Goal: Information Seeking & Learning: Learn about a topic

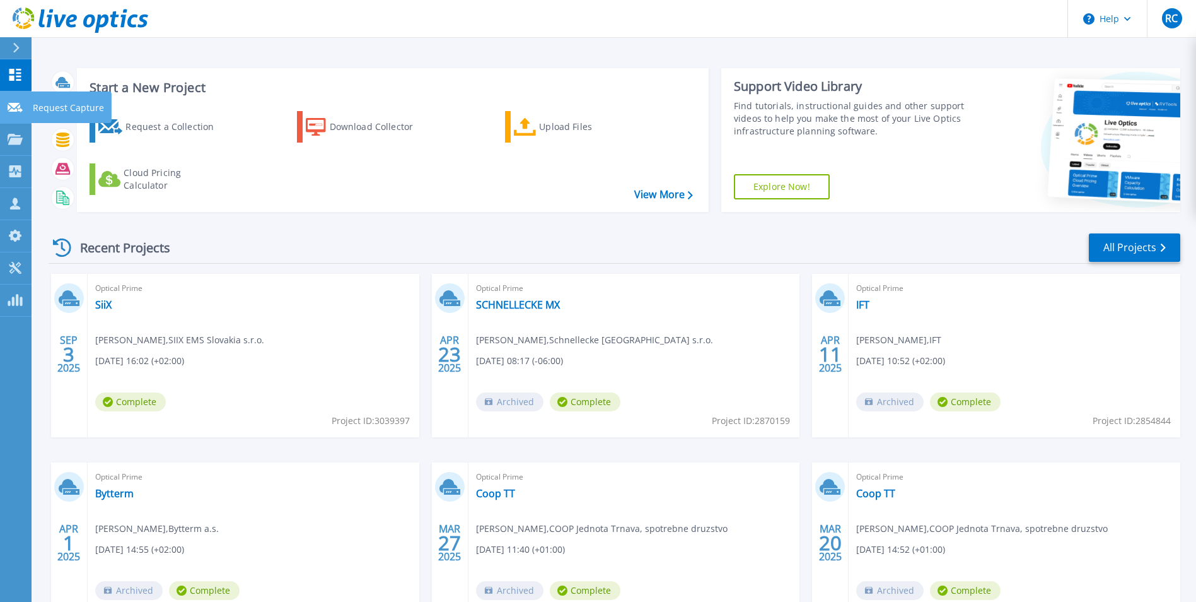
click at [12, 104] on icon at bounding box center [15, 107] width 15 height 9
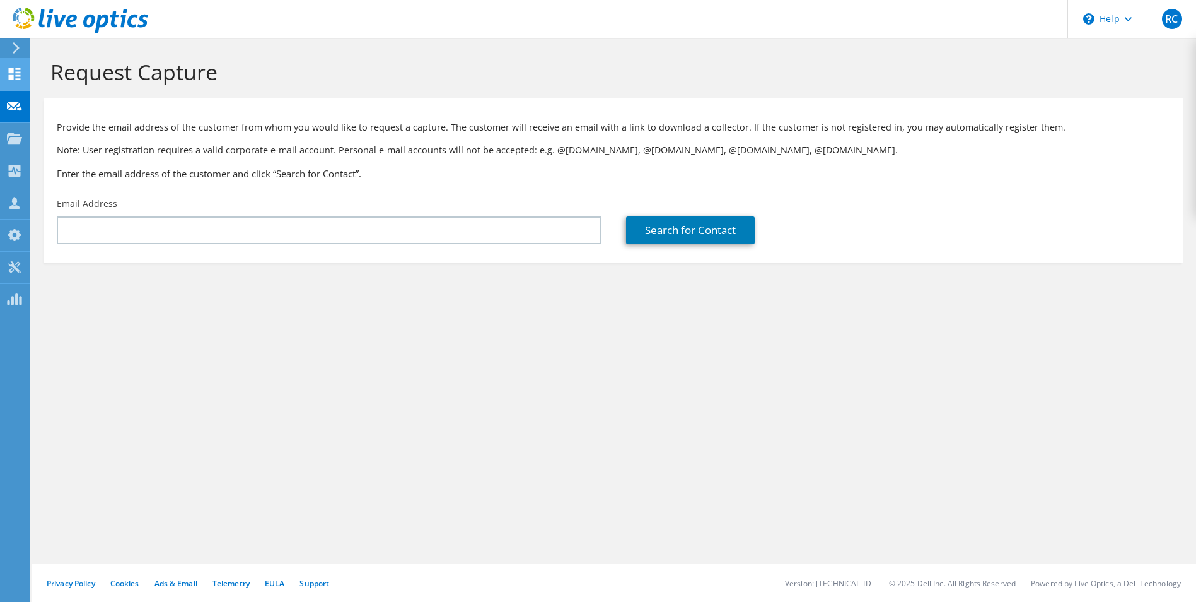
click at [16, 74] on icon at bounding box center [14, 74] width 15 height 12
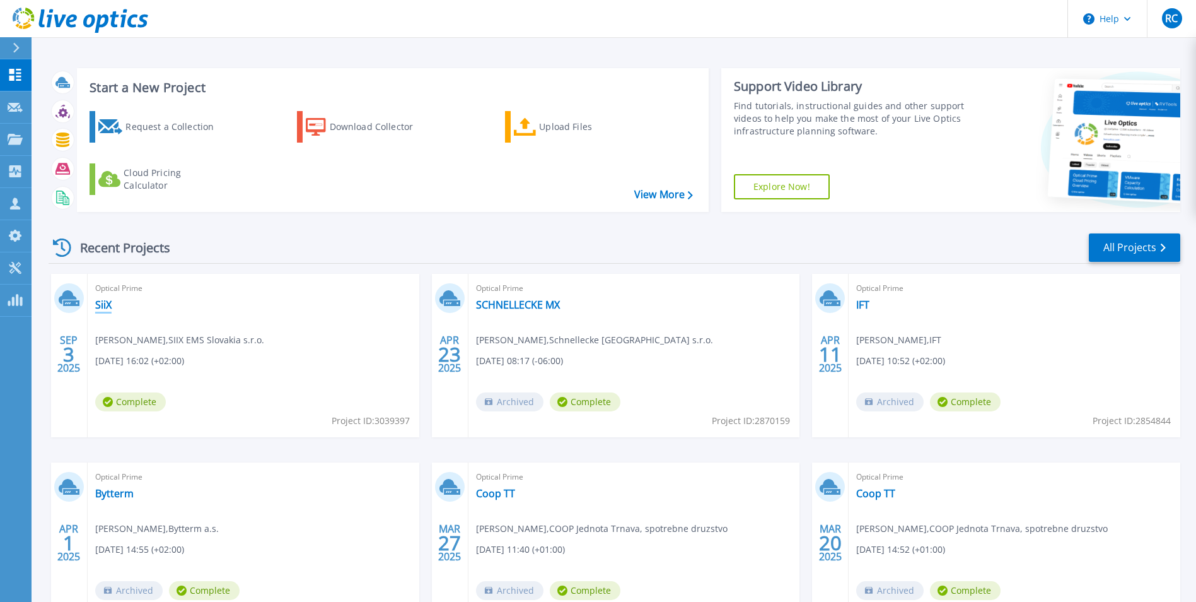
click at [106, 308] on link "SiiX" at bounding box center [103, 304] width 16 height 13
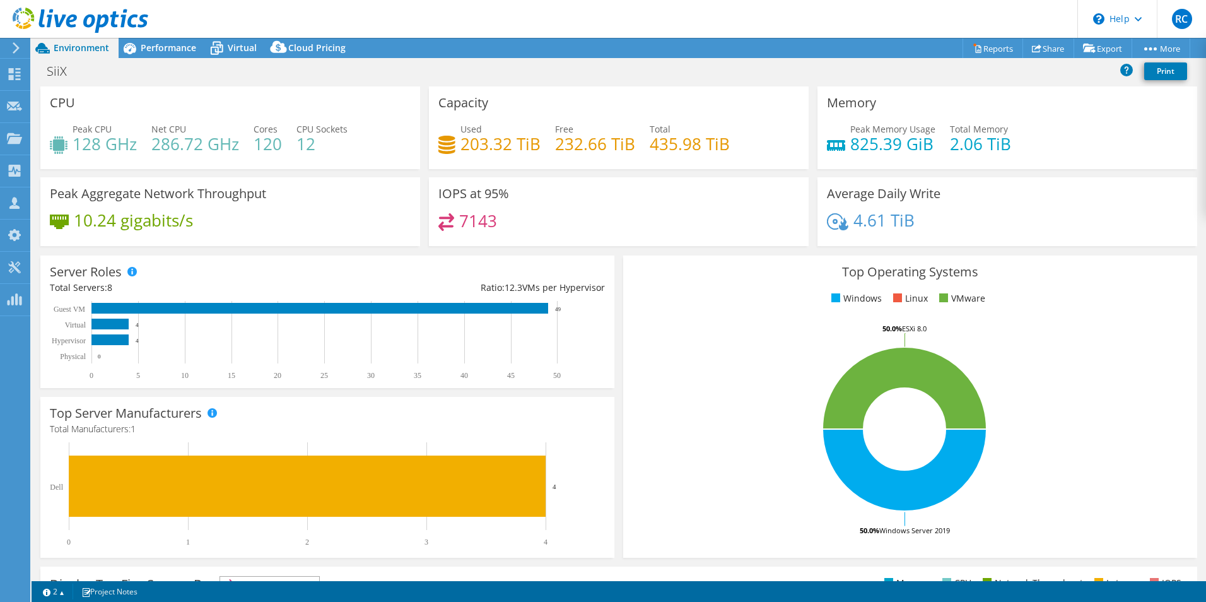
select select "USD"
click at [177, 50] on span "Performance" at bounding box center [169, 48] width 56 height 12
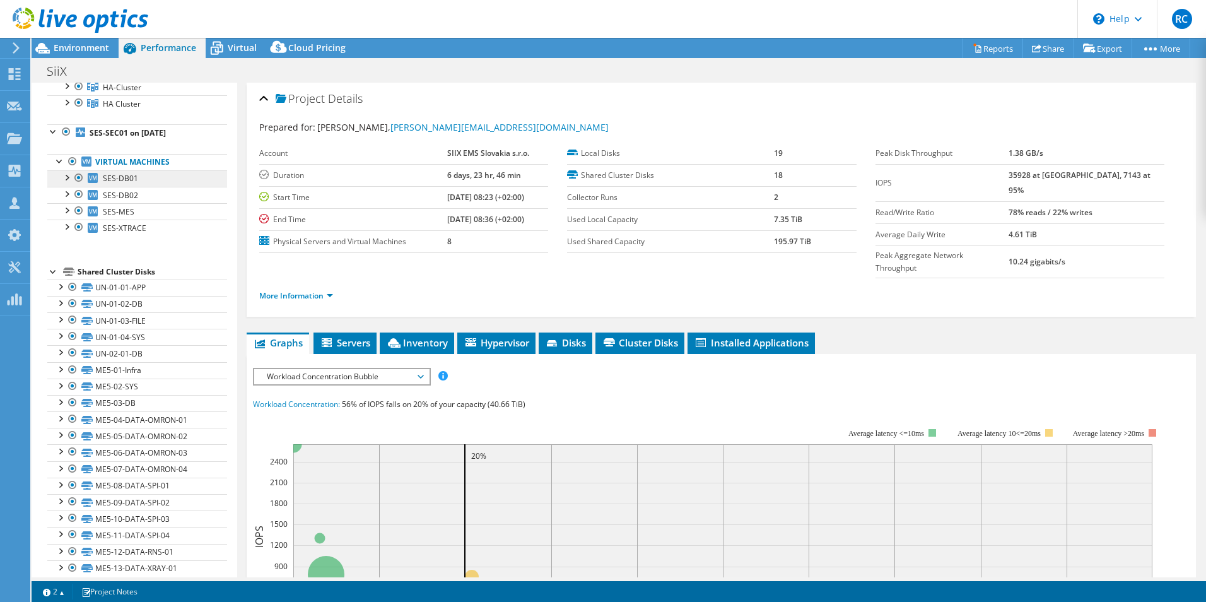
scroll to position [110, 0]
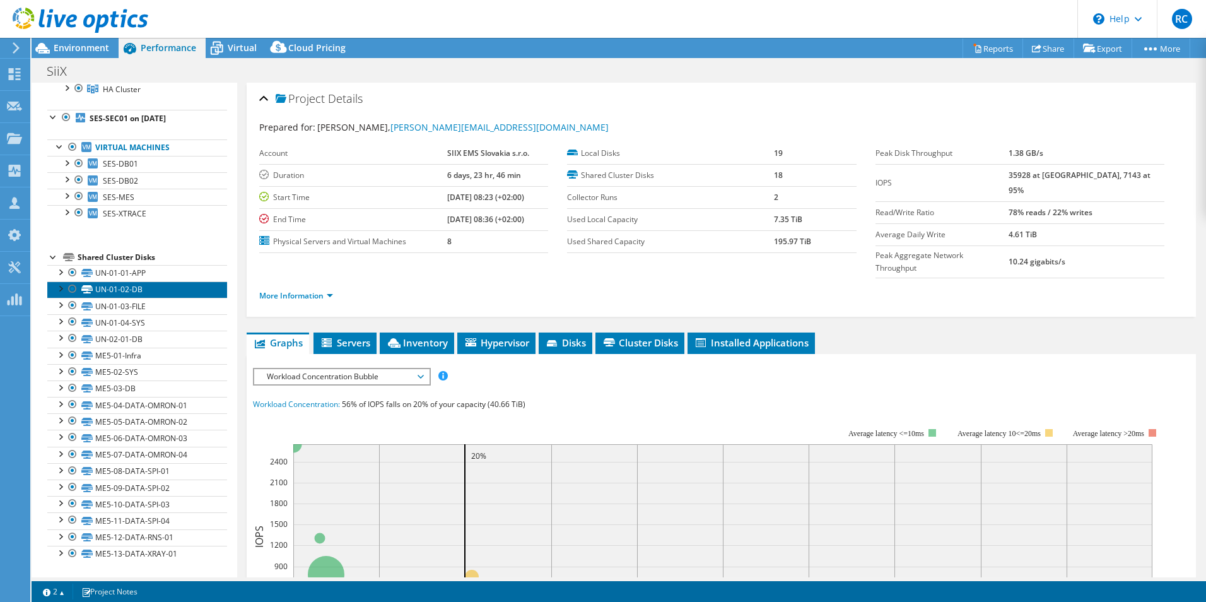
click at [153, 288] on link "UN-01-02-DB" at bounding box center [137, 289] width 180 height 16
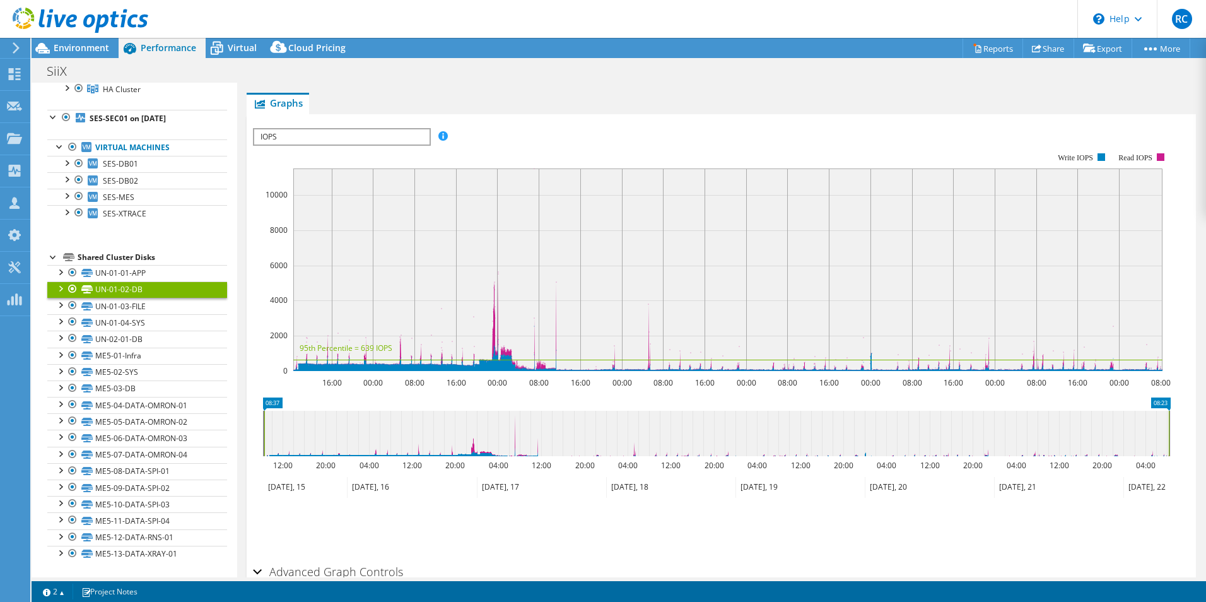
scroll to position [252, 0]
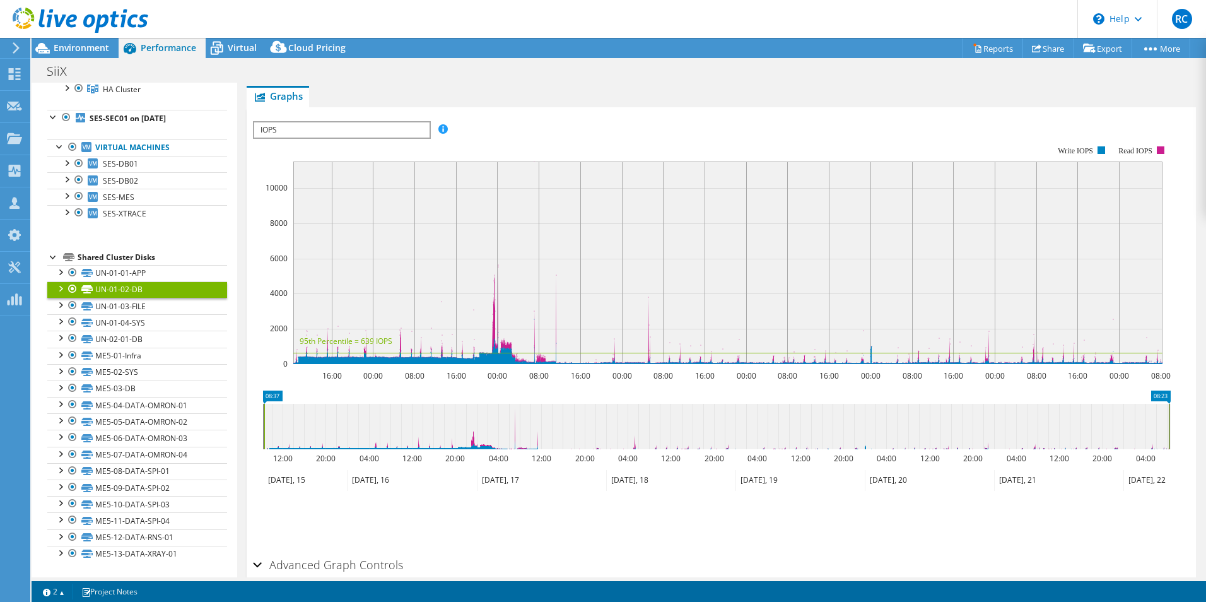
click at [409, 132] on span "IOPS" at bounding box center [341, 129] width 175 height 15
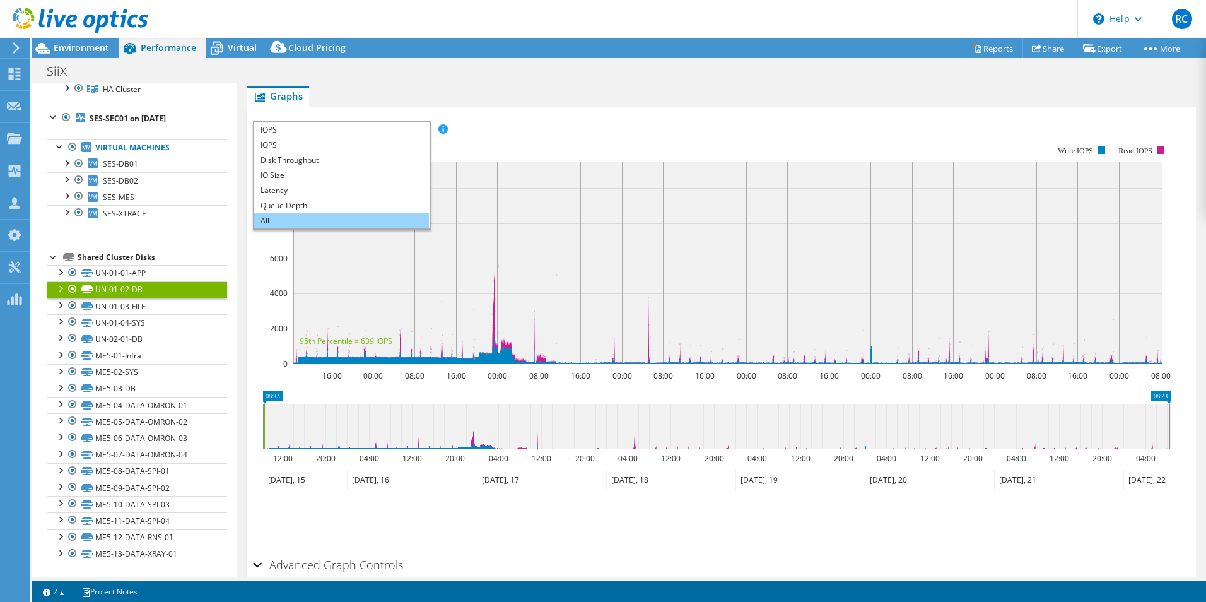
click at [324, 218] on li "All" at bounding box center [341, 220] width 175 height 15
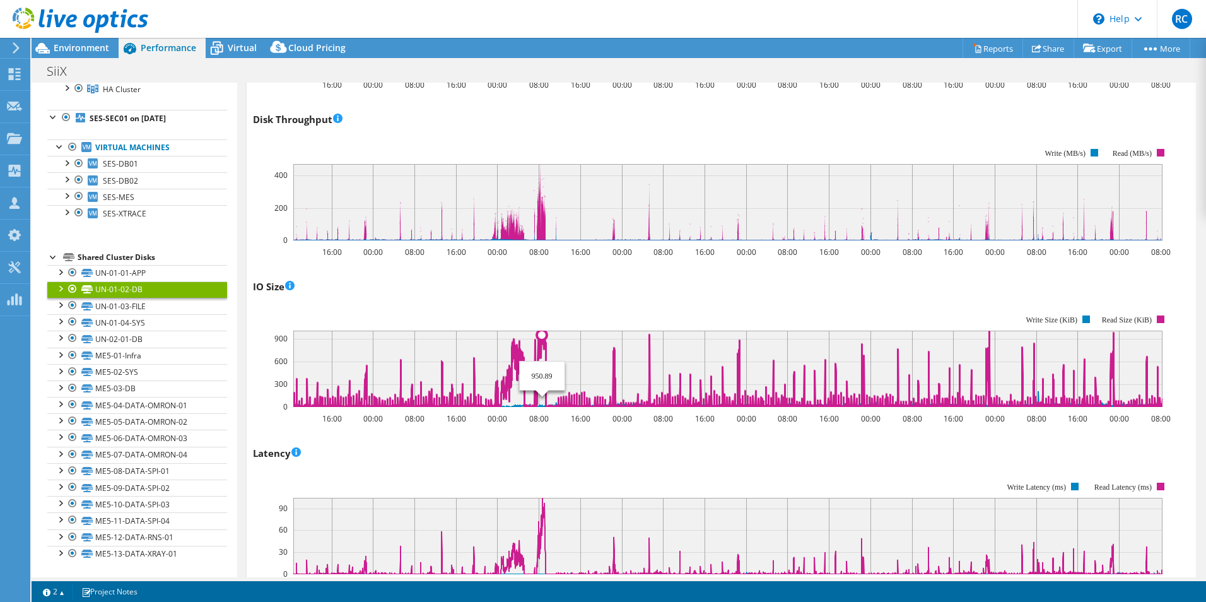
scroll to position [505, 0]
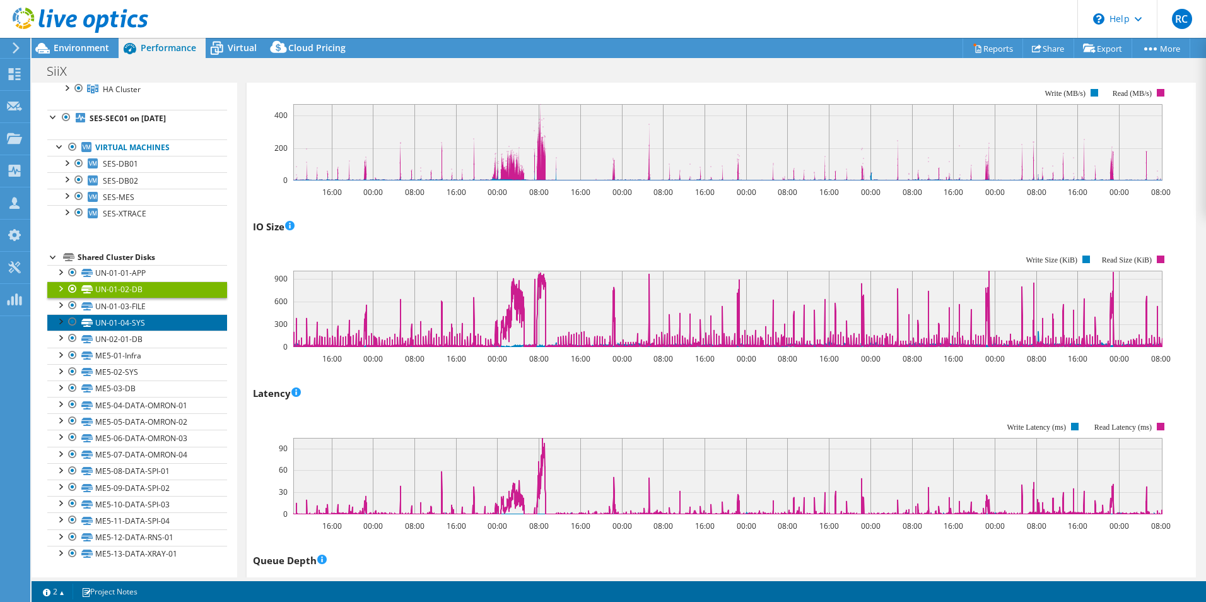
click at [129, 322] on link "UN-01-04-SYS" at bounding box center [137, 322] width 180 height 16
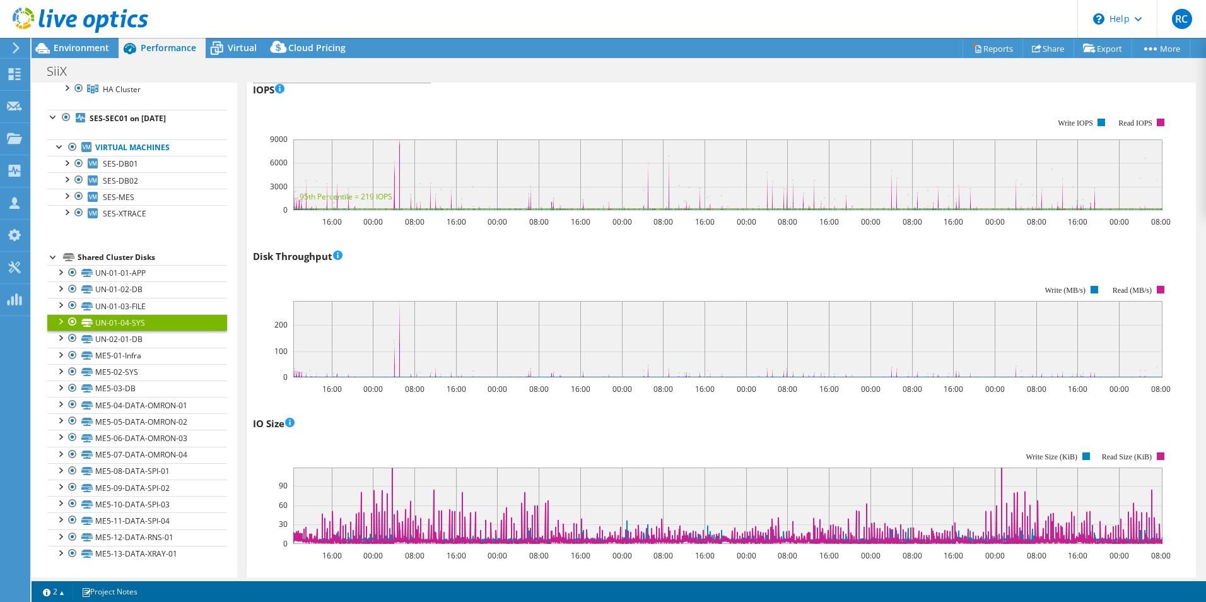
scroll to position [315, 0]
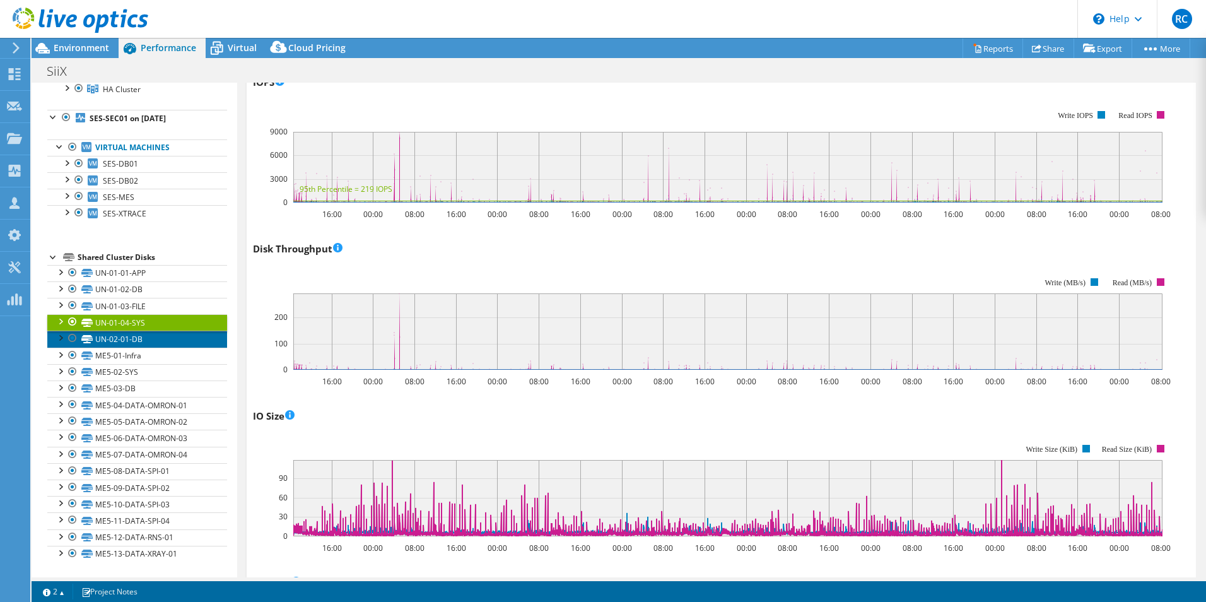
click at [124, 342] on link "UN-02-01-DB" at bounding box center [137, 338] width 180 height 16
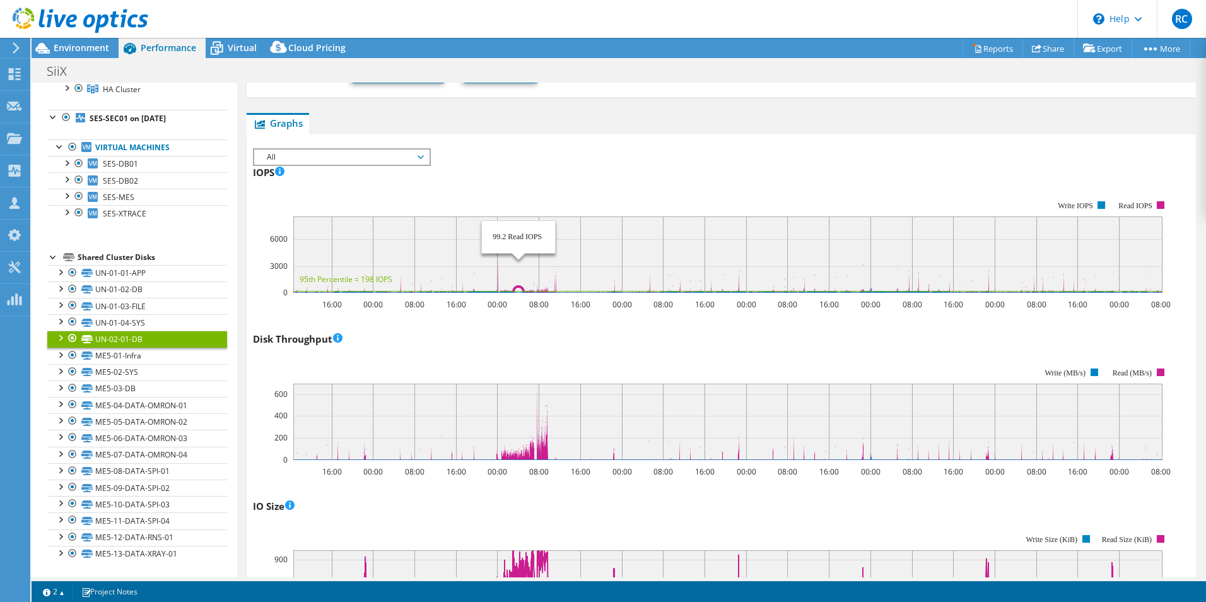
scroll to position [63, 0]
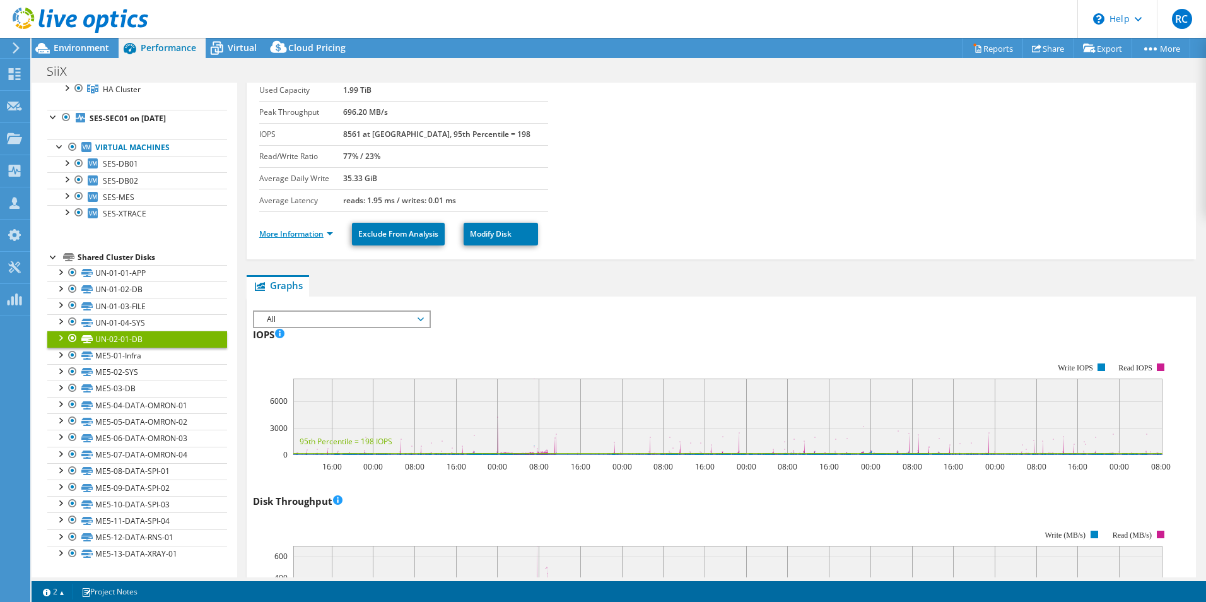
click at [327, 235] on link "More Information" at bounding box center [296, 233] width 74 height 11
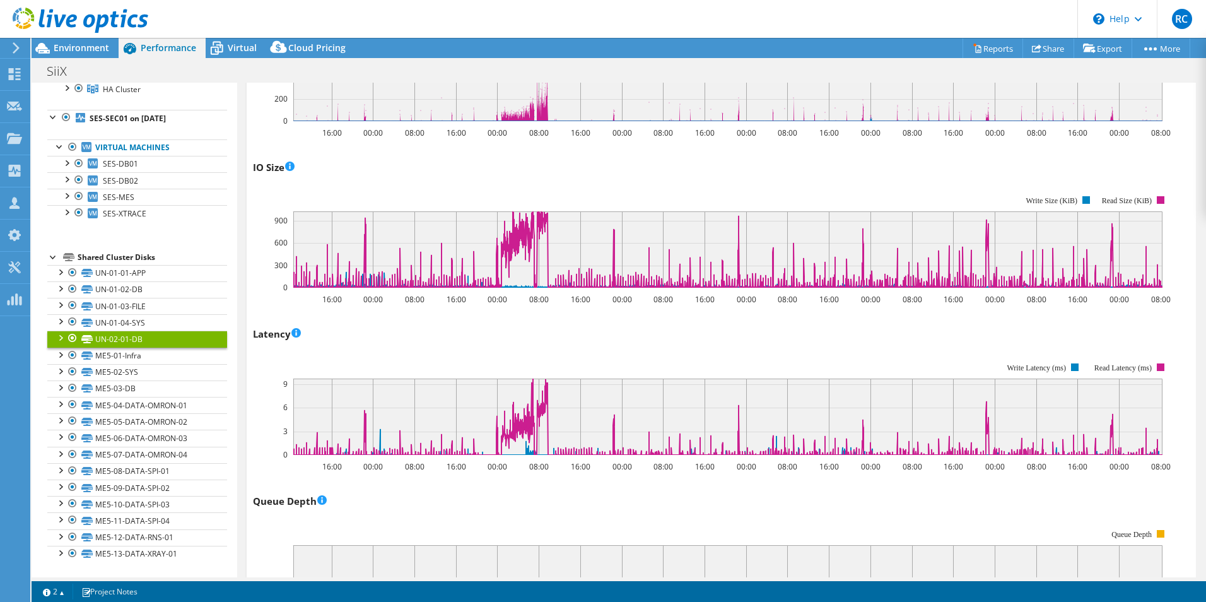
scroll to position [883, 0]
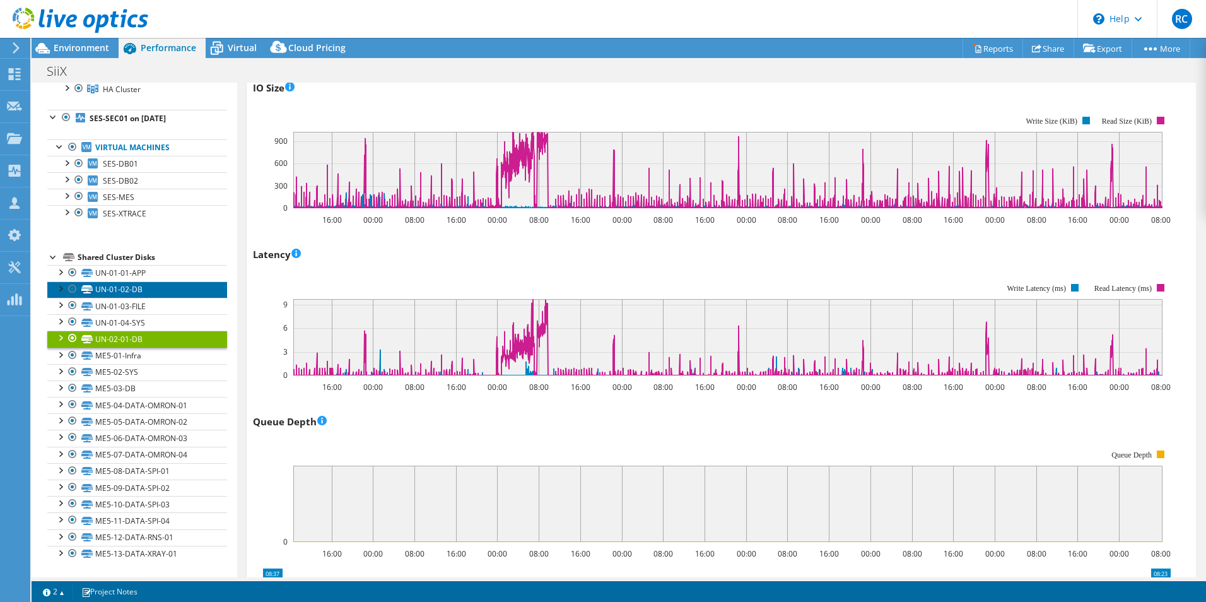
click at [162, 292] on link "UN-01-02-DB" at bounding box center [137, 289] width 180 height 16
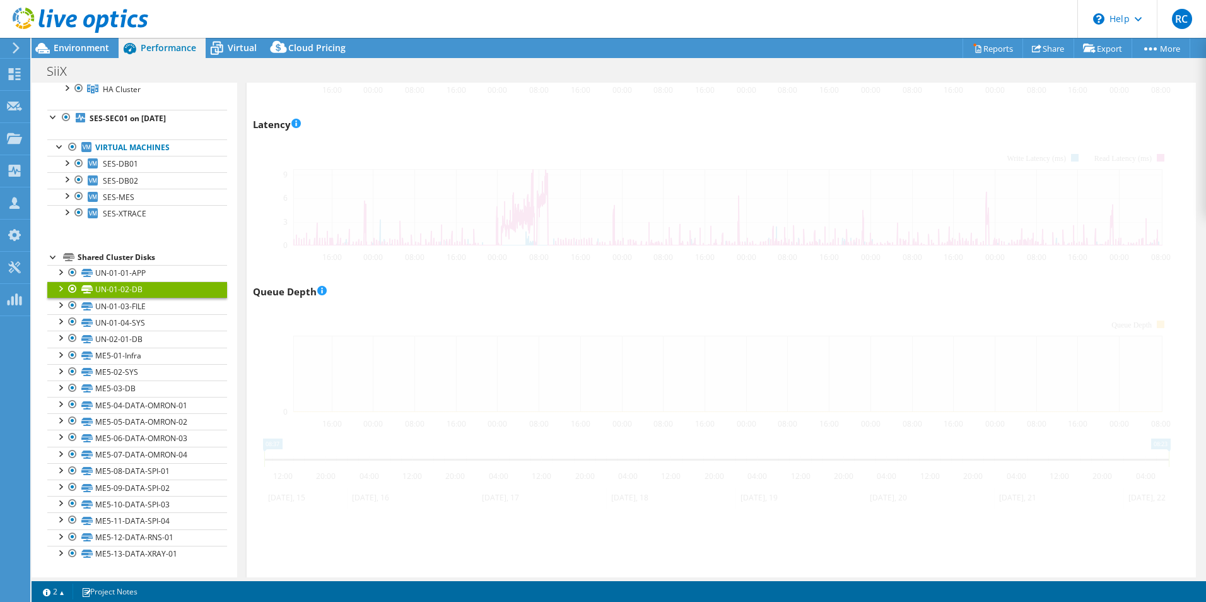
scroll to position [643, 0]
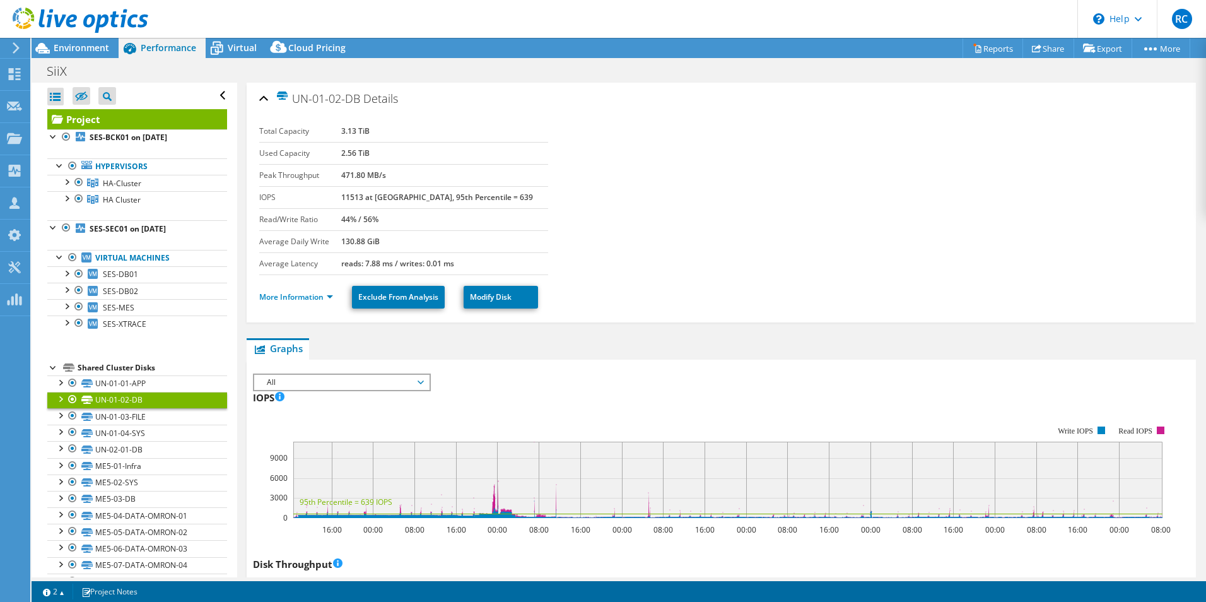
select select "USD"
drag, startPoint x: 0, startPoint y: 0, endPoint x: 149, endPoint y: 309, distance: 343.3
click at [149, 408] on link "UN-01-03-FILE" at bounding box center [137, 416] width 180 height 16
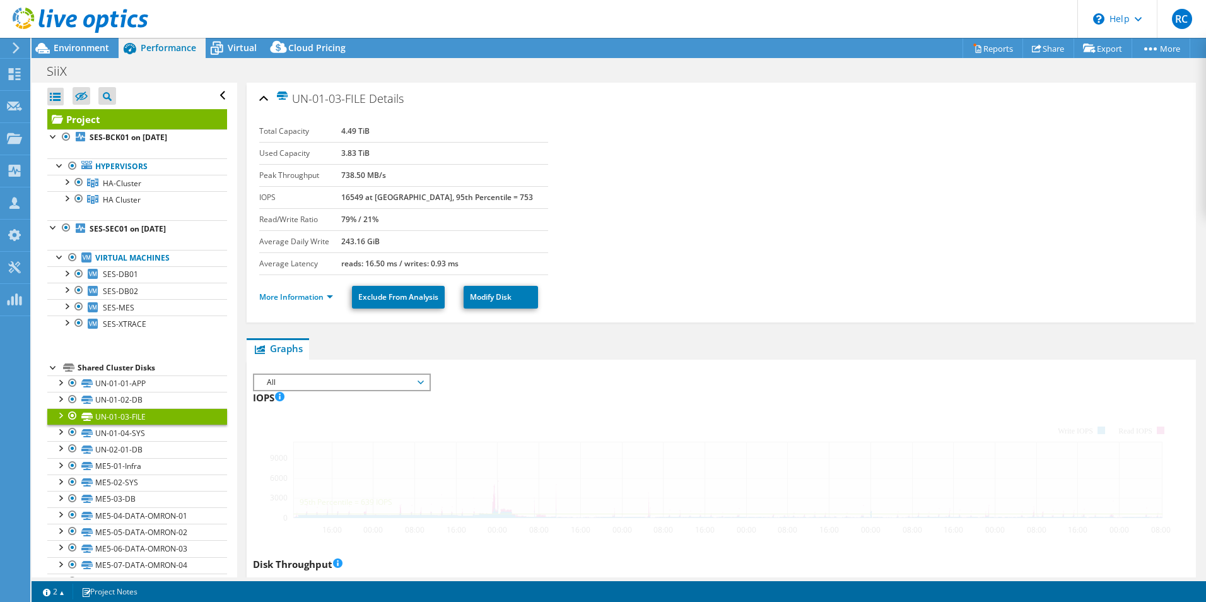
scroll to position [643, 0]
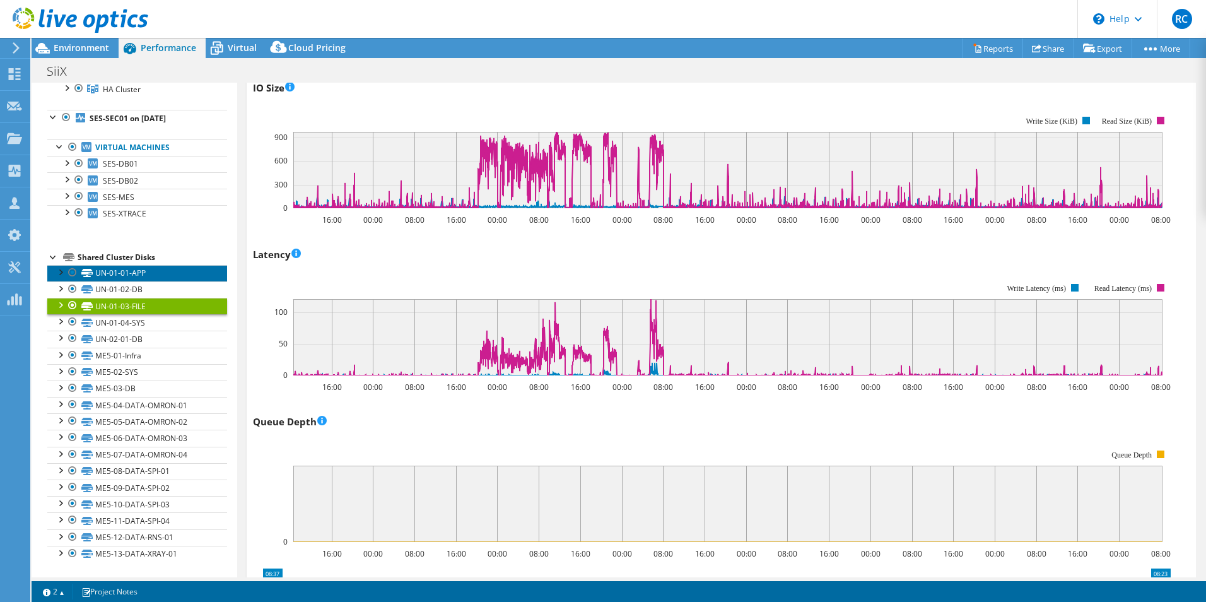
click at [159, 272] on link "UN-01-01-APP" at bounding box center [137, 273] width 180 height 16
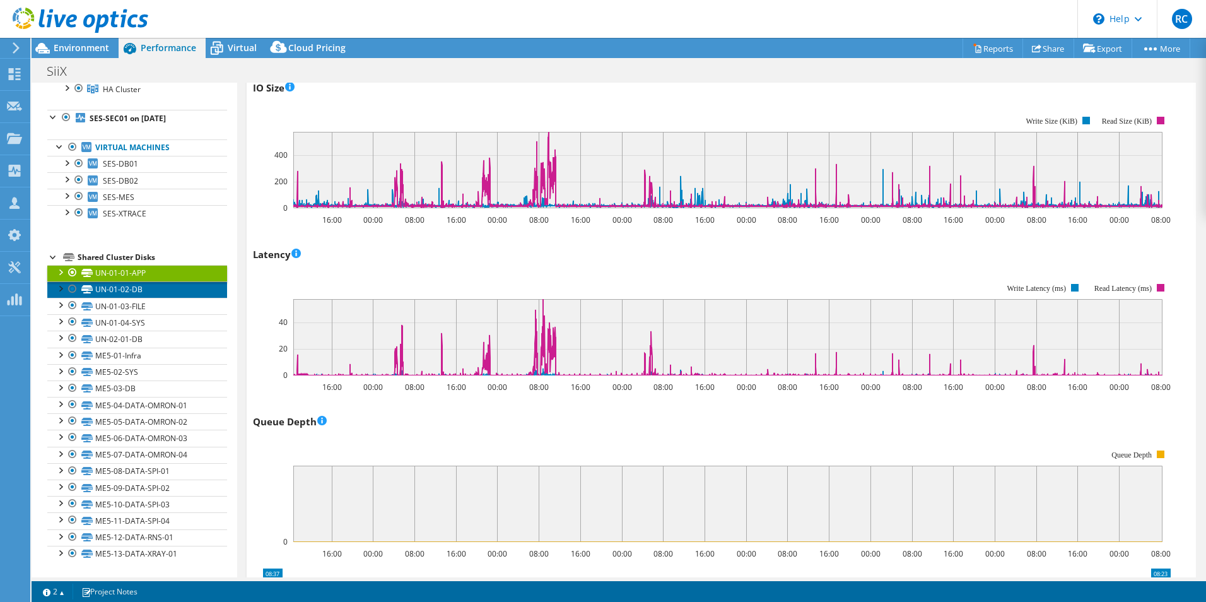
click at [148, 291] on link "UN-01-02-DB" at bounding box center [137, 289] width 180 height 16
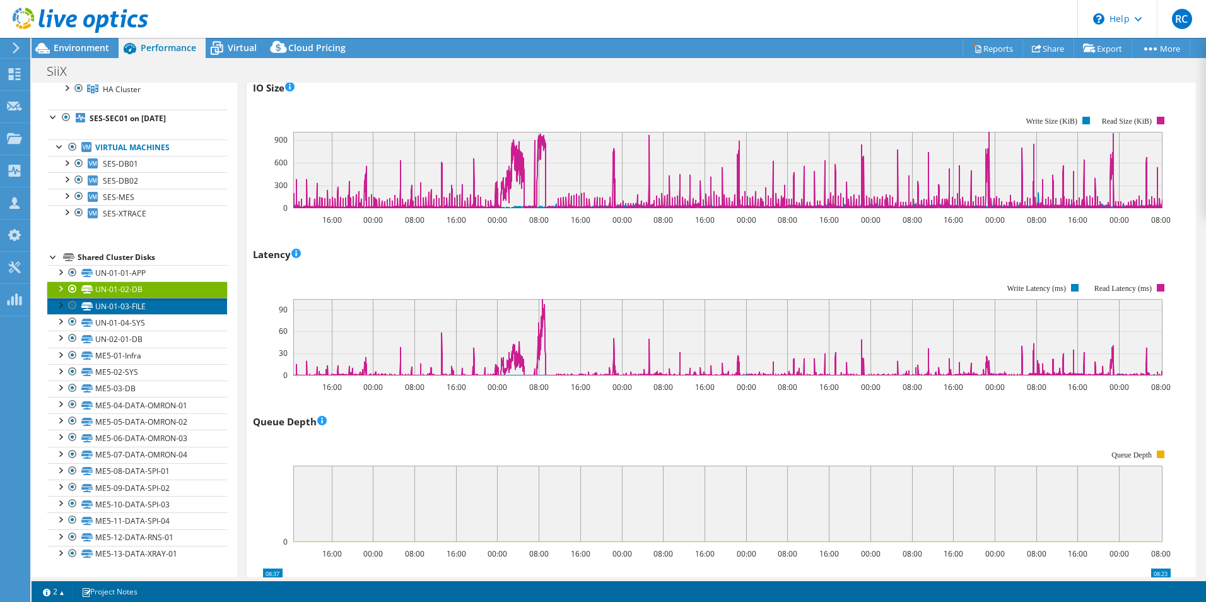
click at [143, 305] on link "UN-01-03-FILE" at bounding box center [137, 306] width 180 height 16
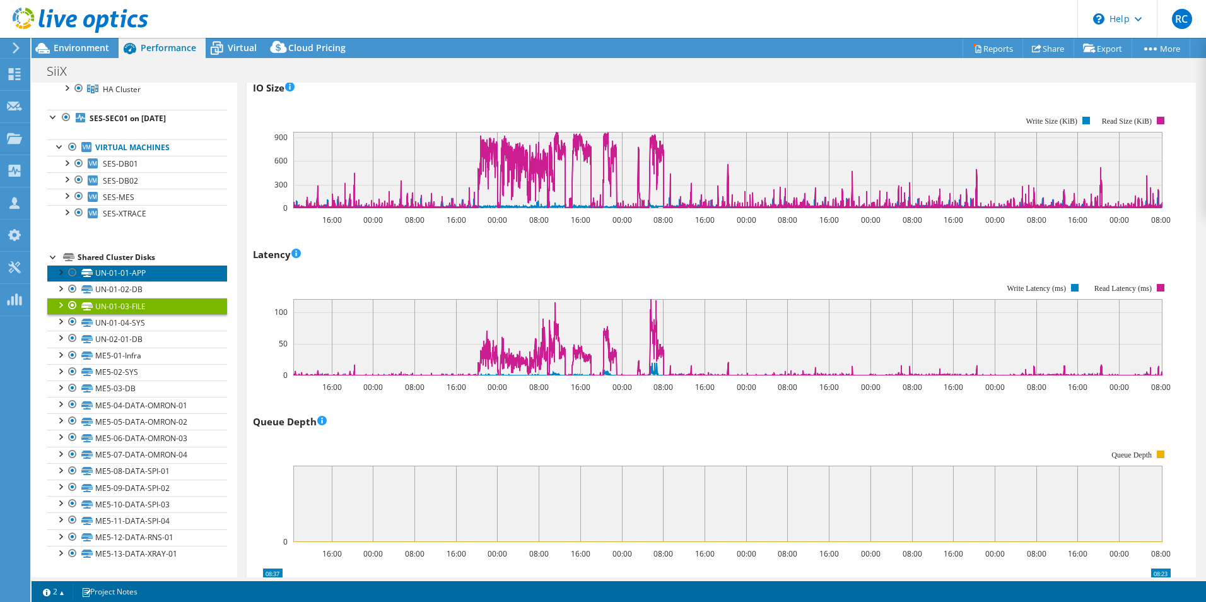
click at [129, 268] on link "UN-01-01-APP" at bounding box center [137, 273] width 180 height 16
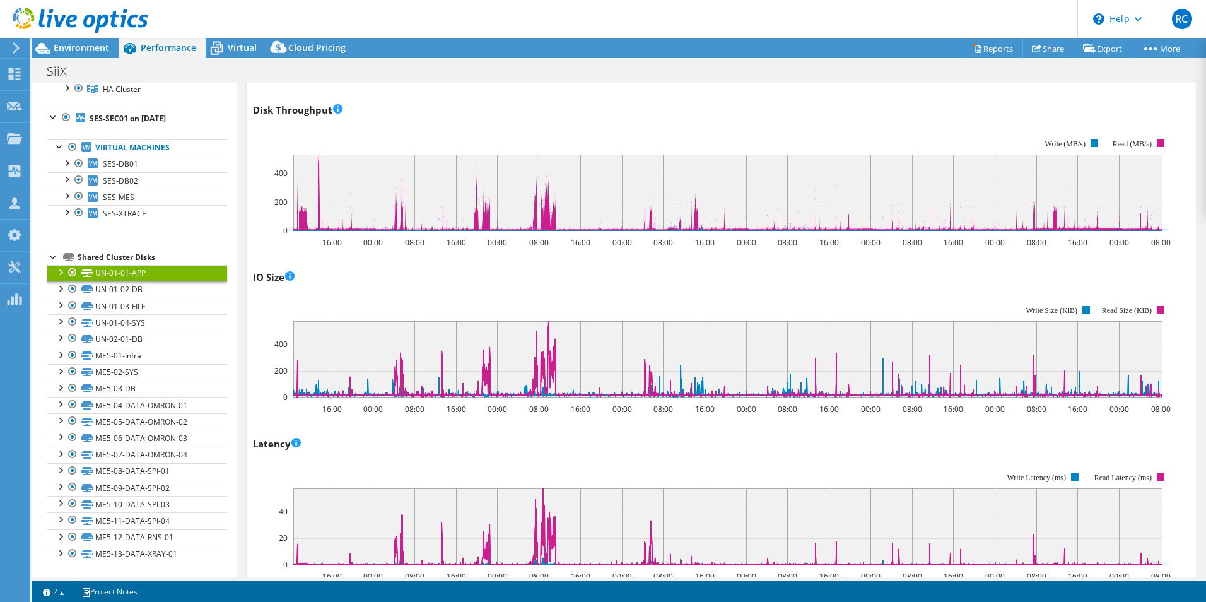
scroll to position [517, 0]
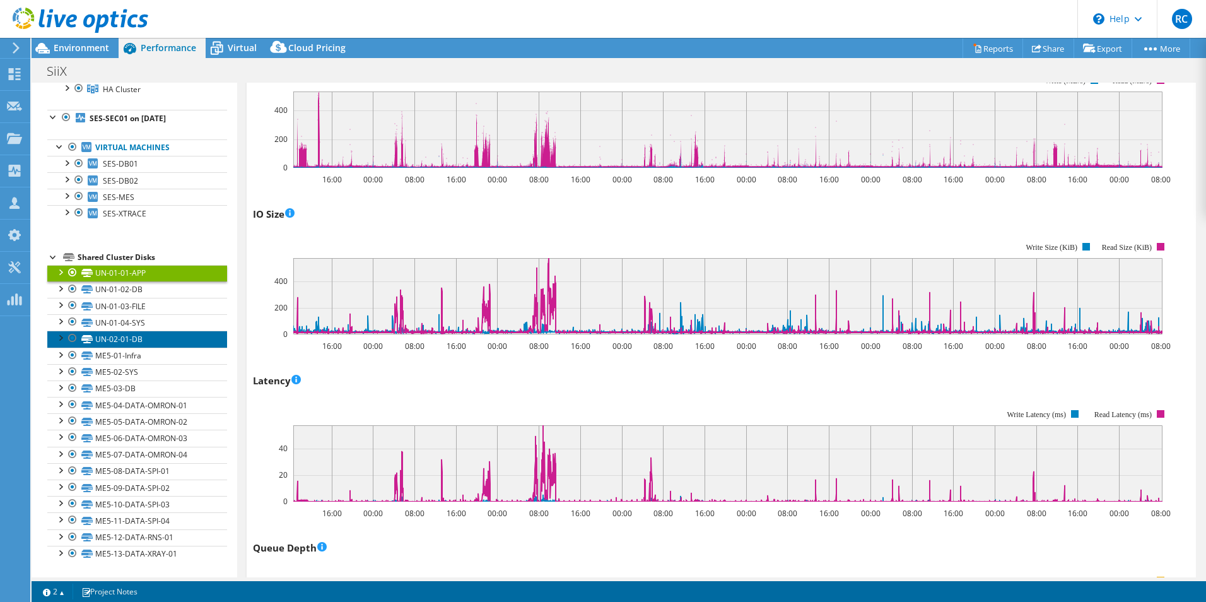
click at [149, 342] on link "UN-02-01-DB" at bounding box center [137, 338] width 180 height 16
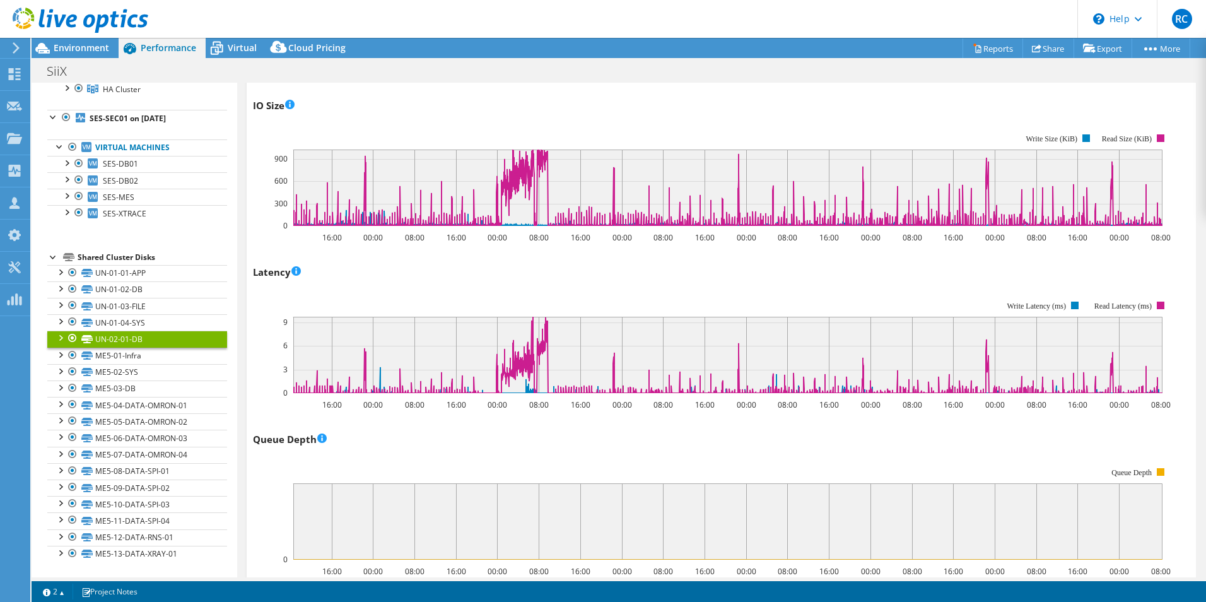
scroll to position [643, 0]
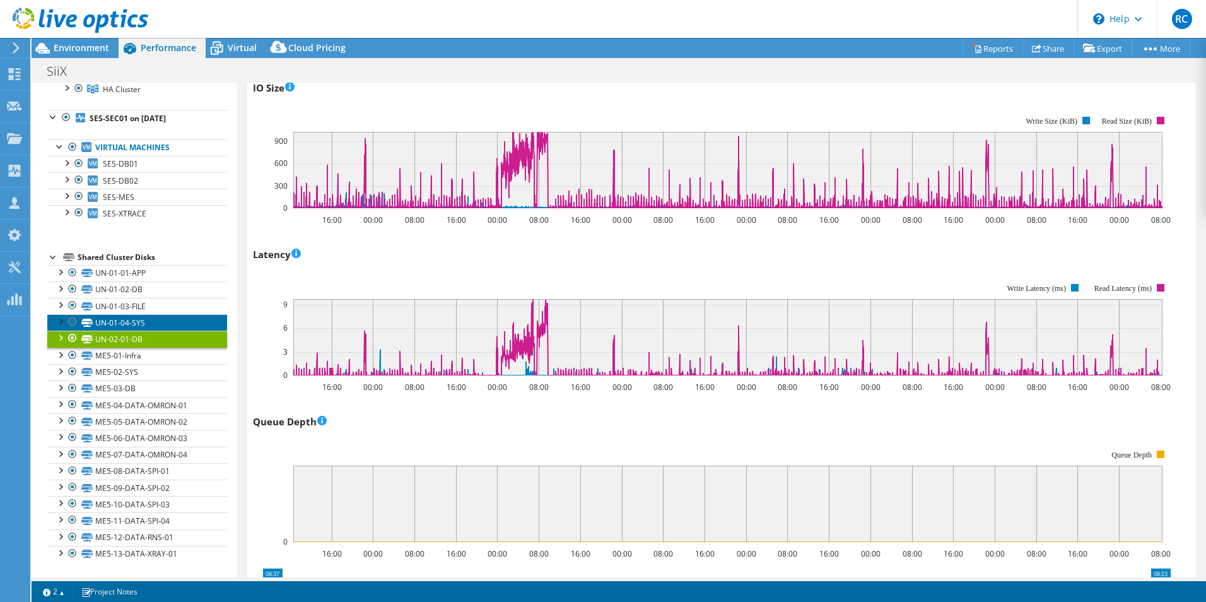
click at [149, 329] on link "UN-01-04-SYS" at bounding box center [137, 322] width 180 height 16
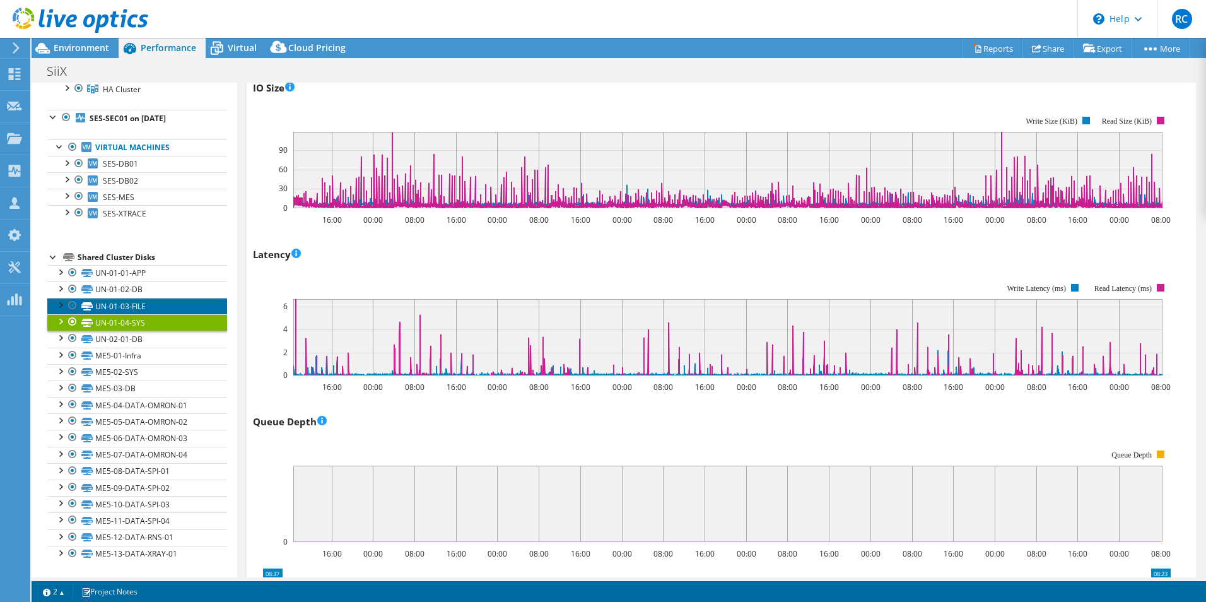
click at [156, 302] on link "UN-01-03-FILE" at bounding box center [137, 306] width 180 height 16
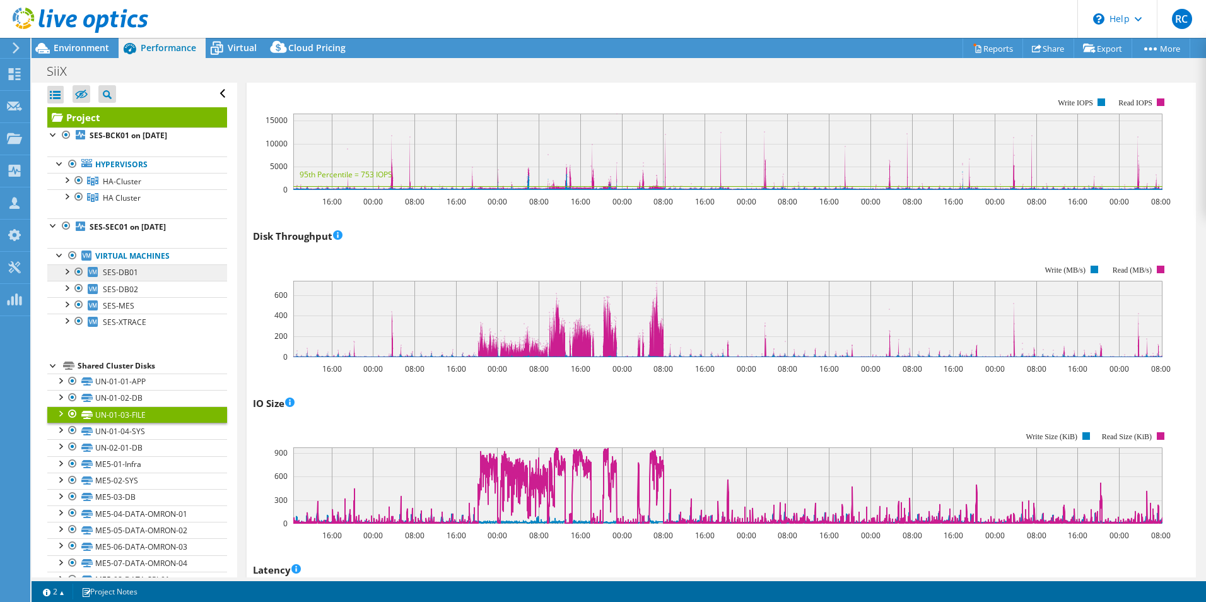
scroll to position [0, 0]
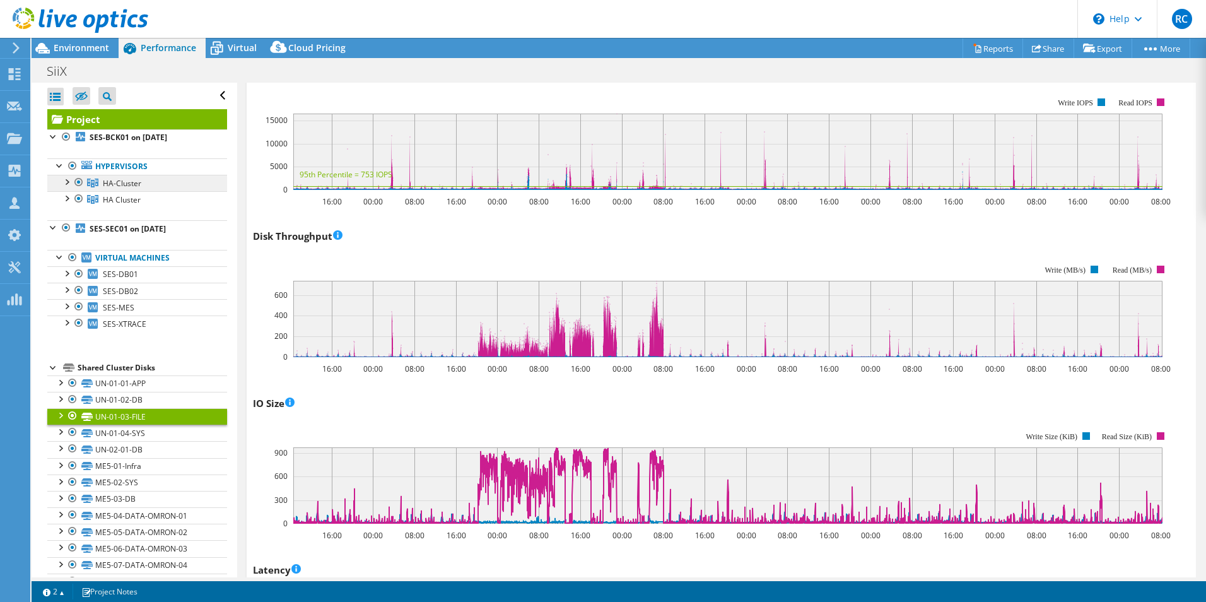
click at [140, 180] on span "HA-Cluster" at bounding box center [122, 183] width 38 height 11
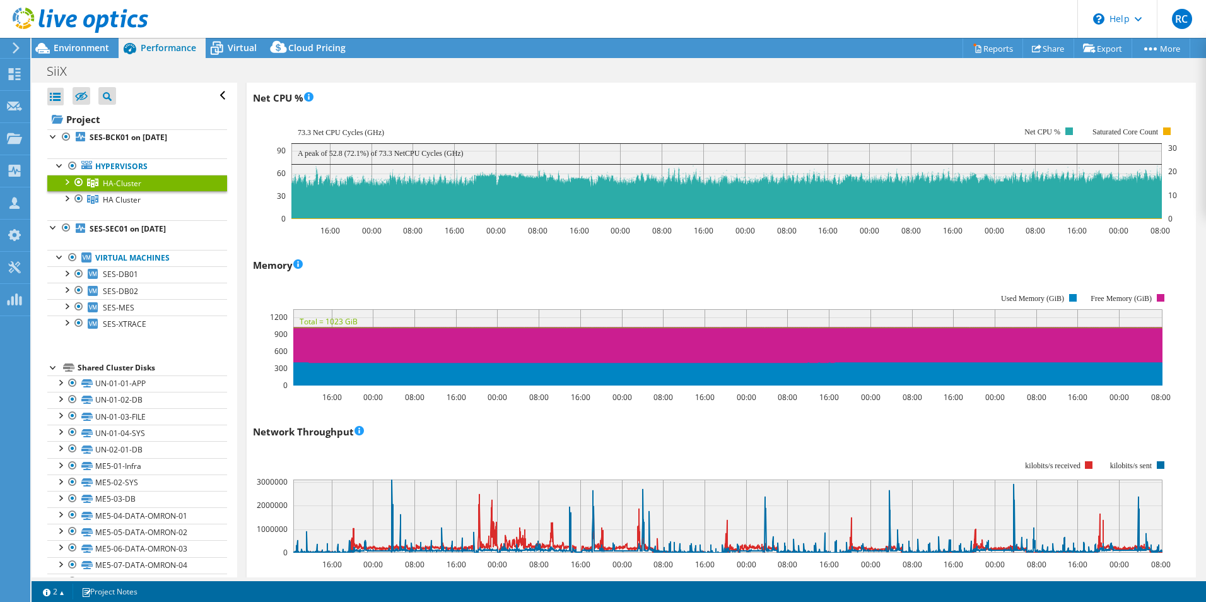
scroll to position [1136, 0]
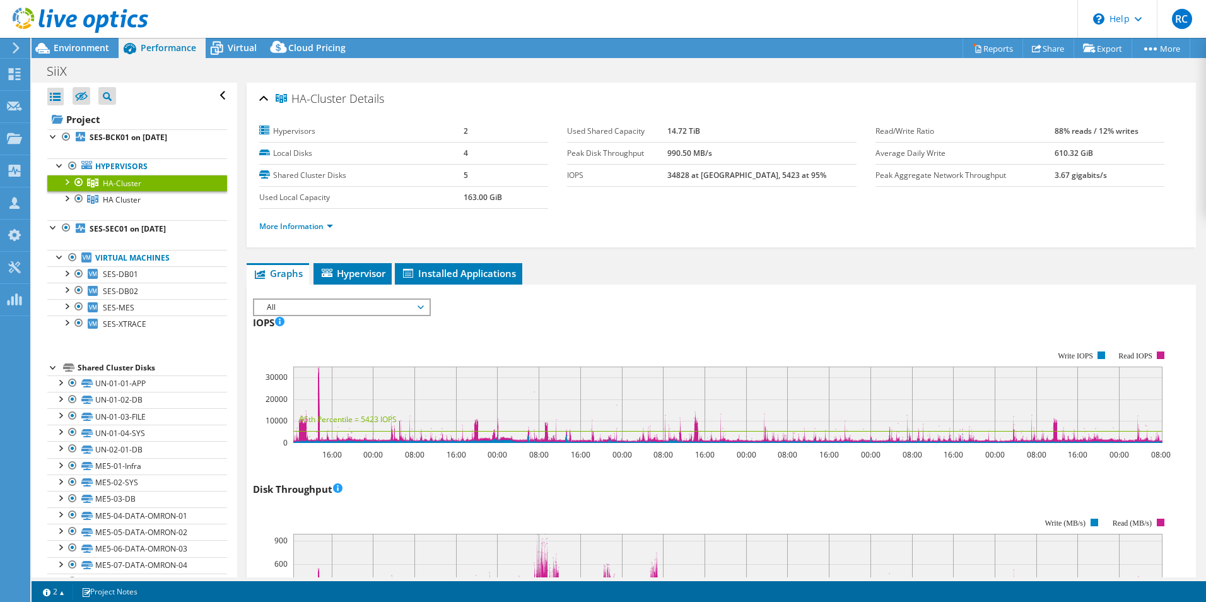
select select "USD"
